Goal: Check status

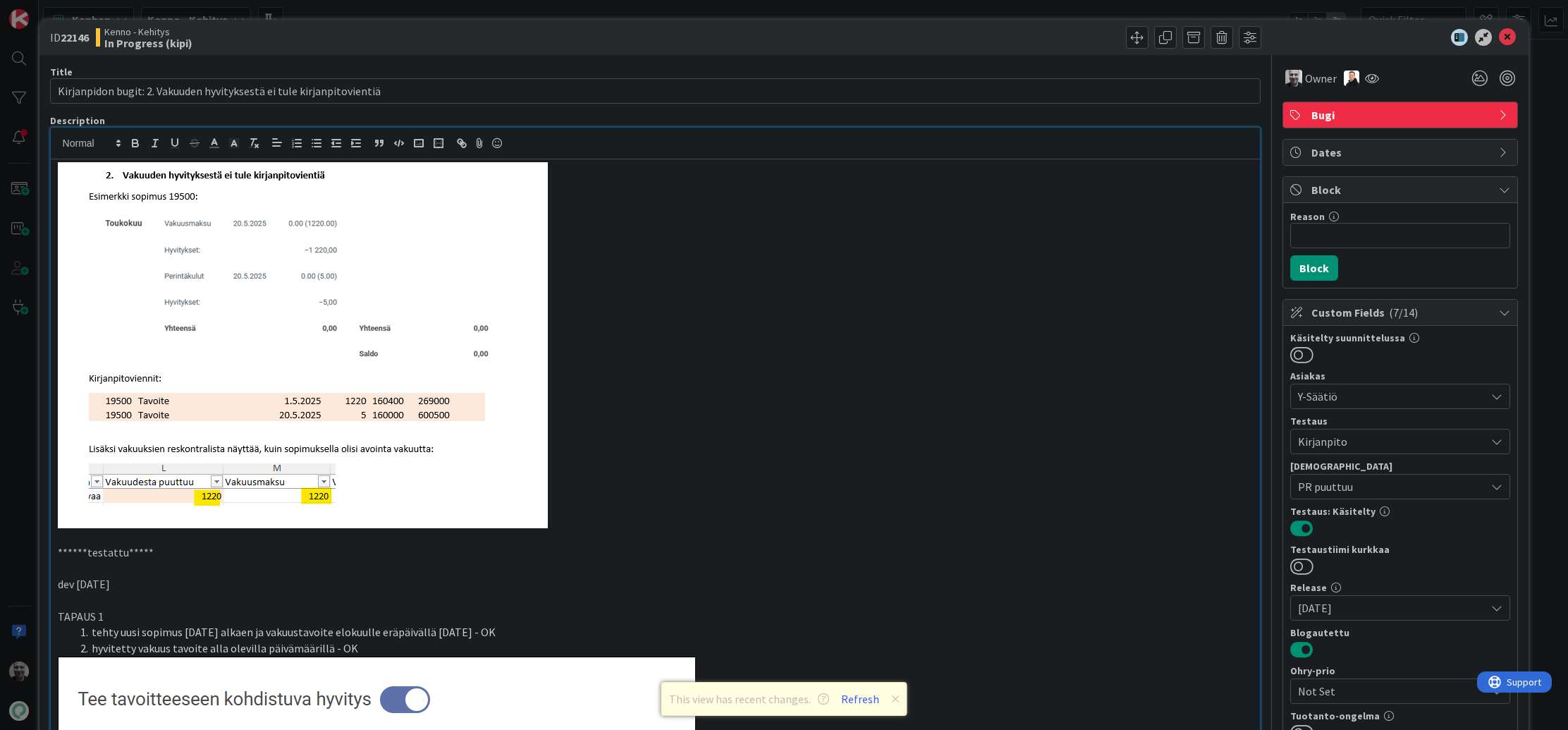
click at [76, 39] on b "22146" at bounding box center [75, 37] width 28 height 14
copy b "22146"
click at [851, 695] on button "Refresh" at bounding box center [860, 698] width 48 height 18
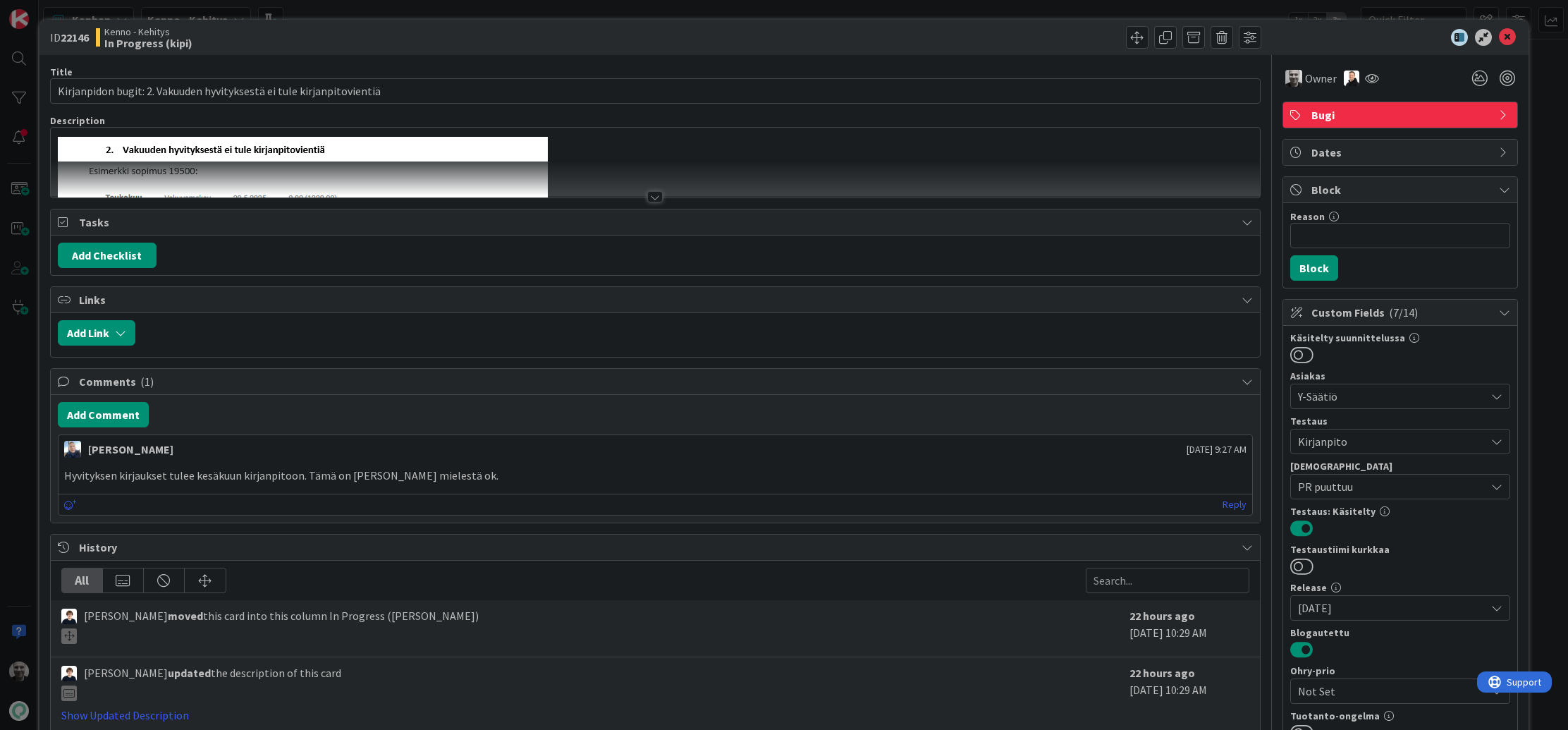
click at [1052, 41] on div at bounding box center [960, 37] width 602 height 23
click at [1302, 28] on div "ID 22146 Kenno - Kehitys In Progress (kipi)" at bounding box center [784, 37] width 1490 height 36
